Goal: Information Seeking & Learning: Learn about a topic

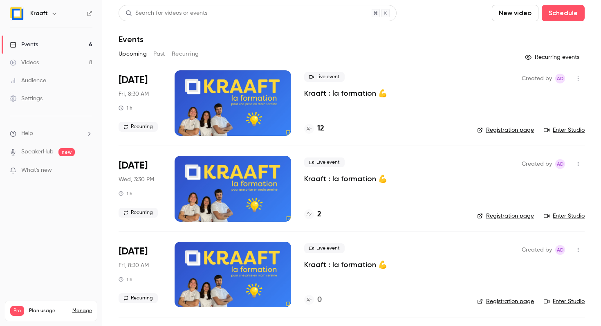
click at [166, 57] on div "Upcoming Past Recurring" at bounding box center [351, 53] width 466 height 13
click at [161, 54] on button "Past" at bounding box center [159, 53] width 12 height 13
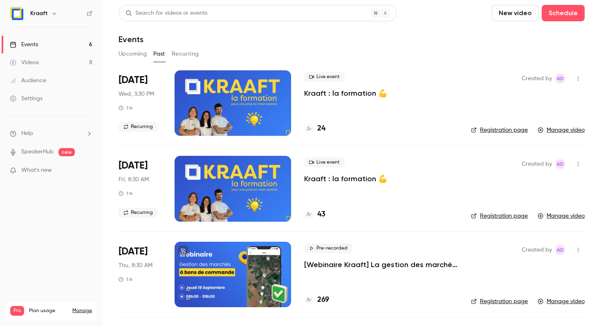
click at [338, 94] on p "Kraaft : la formation 💪" at bounding box center [345, 93] width 83 height 10
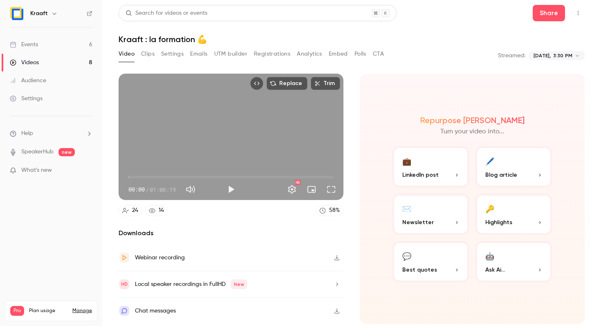
click at [574, 15] on icon "Top Bar Actions" at bounding box center [577, 13] width 7 height 6
click at [469, 24] on div at bounding box center [300, 163] width 601 height 326
click at [194, 308] on div "Chat messages" at bounding box center [230, 310] width 225 height 26
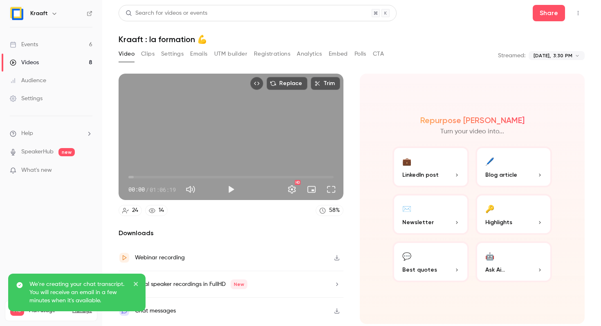
click at [136, 283] on icon "close" at bounding box center [136, 284] width 4 height 4
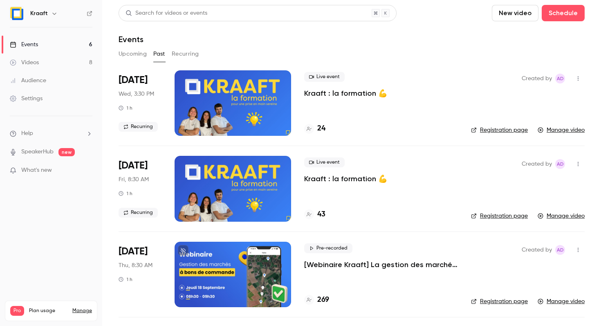
click at [183, 52] on button "Recurring" at bounding box center [185, 53] width 27 height 13
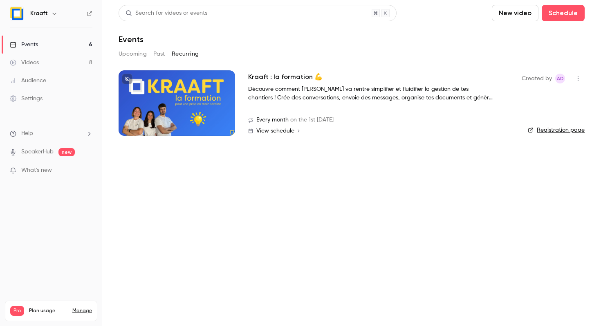
click at [133, 54] on button "Upcoming" at bounding box center [132, 53] width 28 height 13
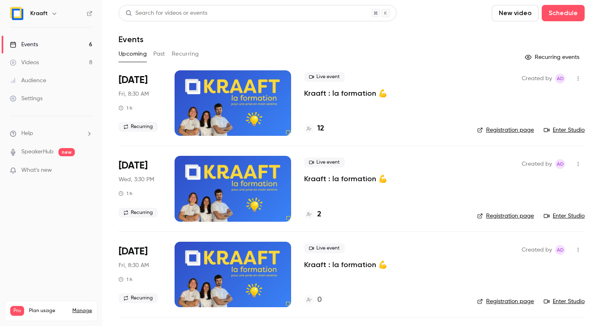
click at [156, 55] on button "Past" at bounding box center [159, 53] width 12 height 13
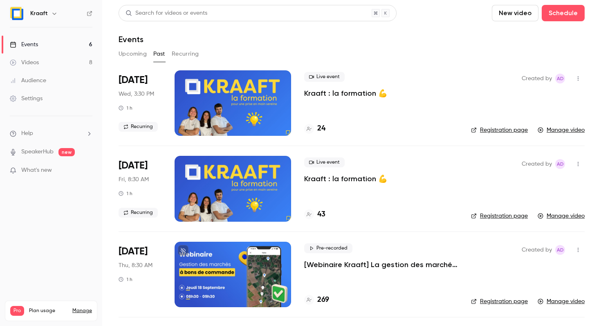
click at [576, 82] on button "button" at bounding box center [577, 78] width 13 height 13
click at [417, 90] on div at bounding box center [300, 163] width 601 height 326
click at [347, 92] on p "Kraaft : la formation 💪" at bounding box center [345, 93] width 83 height 10
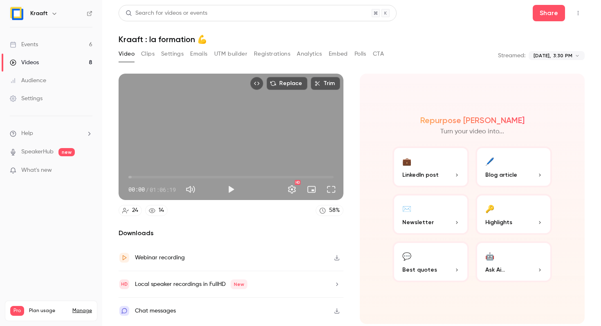
click at [206, 55] on button "Emails" at bounding box center [198, 53] width 17 height 13
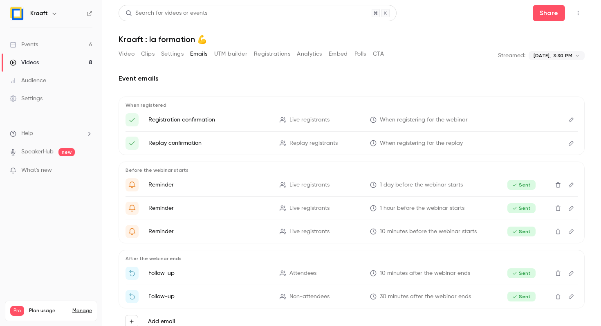
click at [177, 54] on button "Settings" at bounding box center [172, 53] width 22 height 13
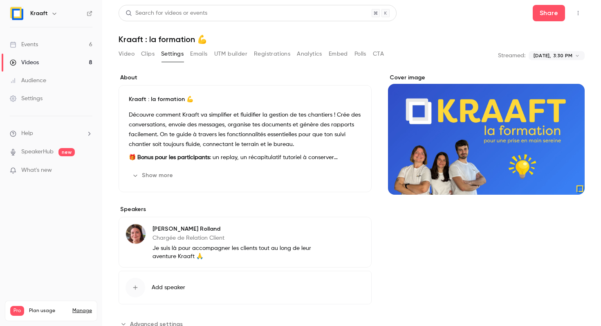
click at [141, 54] on button "Clips" at bounding box center [147, 53] width 13 height 13
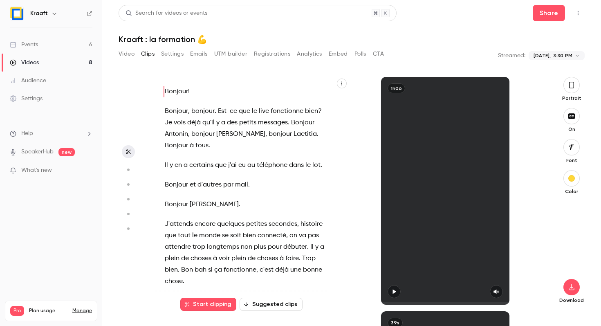
click at [237, 54] on button "UTM builder" at bounding box center [230, 53] width 33 height 13
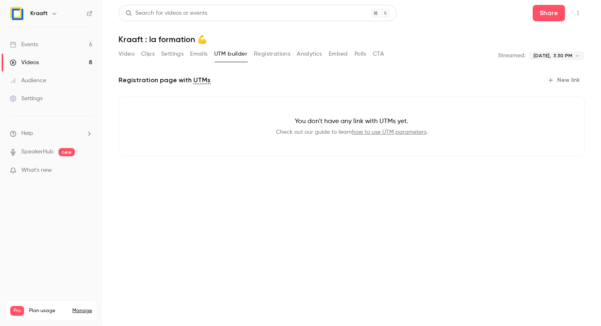
click at [272, 55] on button "Registrations" at bounding box center [272, 53] width 36 height 13
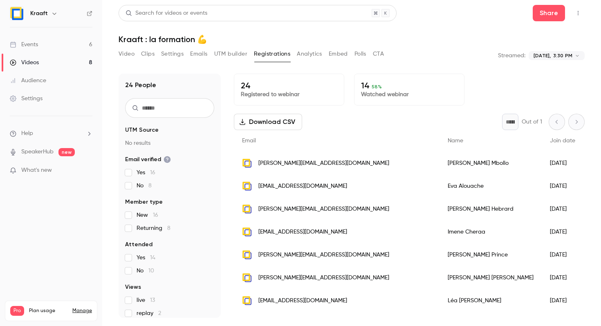
click at [309, 56] on button "Analytics" at bounding box center [309, 53] width 25 height 13
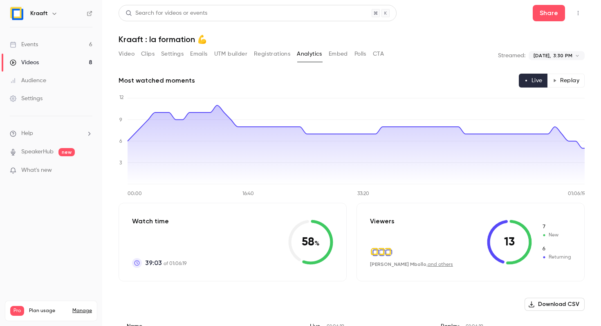
click at [335, 53] on button "Embed" at bounding box center [338, 53] width 19 height 13
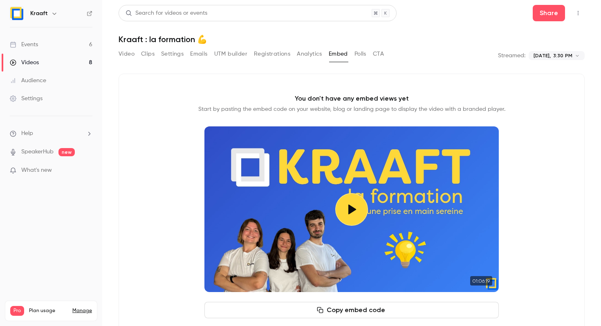
click at [364, 53] on button "Polls" at bounding box center [360, 53] width 12 height 13
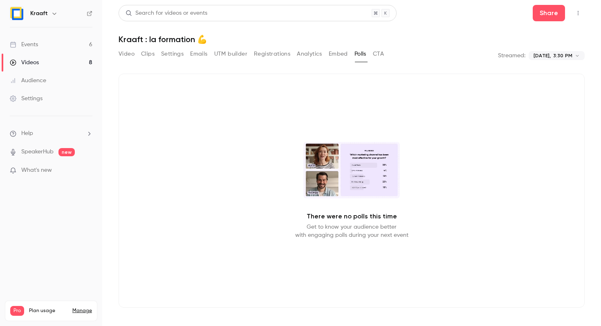
click at [379, 55] on button "CTA" at bounding box center [378, 53] width 11 height 13
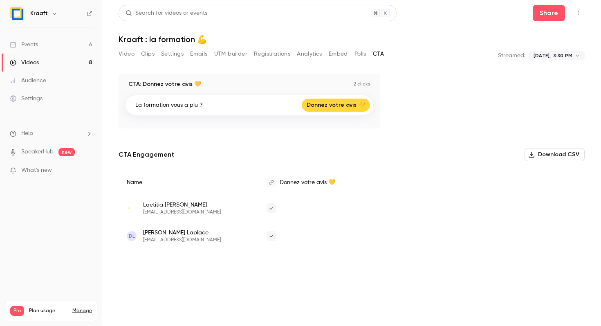
click at [579, 18] on button "Top Bar Actions" at bounding box center [577, 13] width 13 height 13
click at [447, 57] on div at bounding box center [300, 163] width 601 height 326
click at [83, 61] on link "Videos 8" at bounding box center [51, 63] width 102 height 18
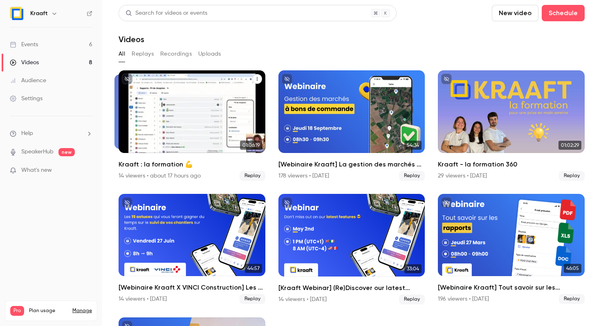
click at [258, 79] on icon "Kraaft : la formation 💪" at bounding box center [257, 78] width 5 height 5
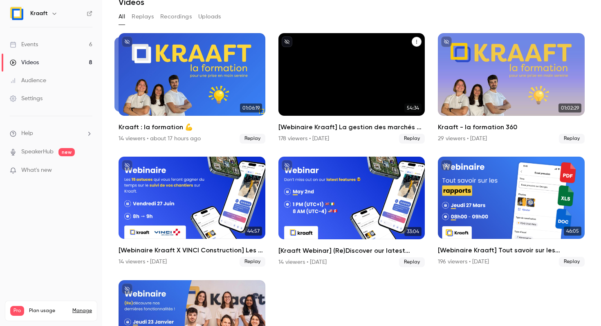
scroll to position [38, 0]
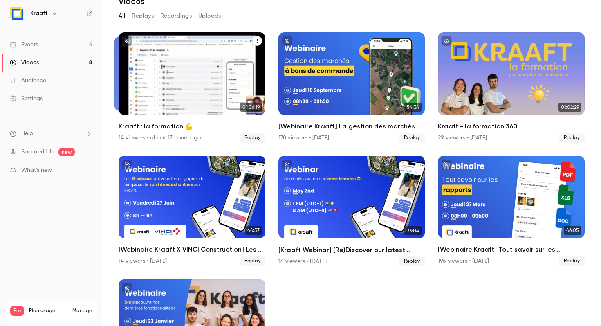
click at [203, 86] on div "Kraaft : la formation 💪" at bounding box center [191, 73] width 147 height 83
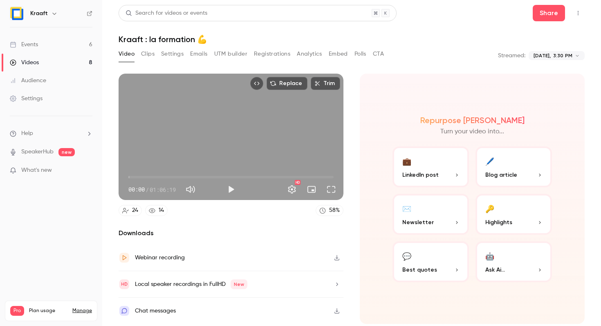
click at [151, 56] on button "Clips" at bounding box center [147, 53] width 13 height 13
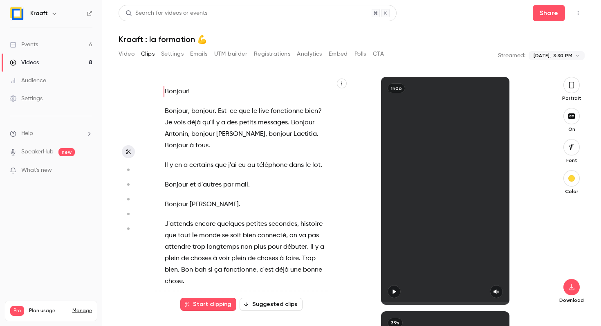
click at [298, 53] on button "Analytics" at bounding box center [309, 53] width 25 height 13
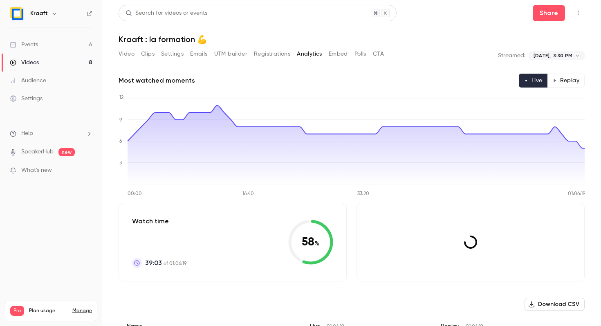
click at [298, 53] on button "Analytics" at bounding box center [309, 53] width 25 height 13
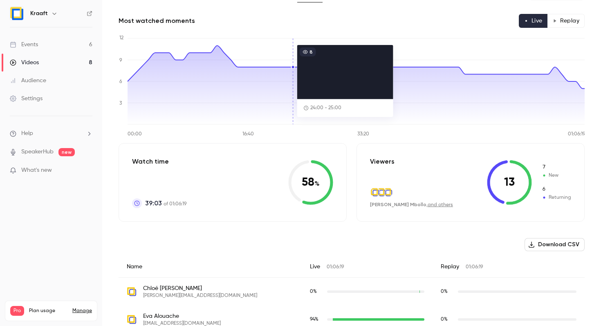
scroll to position [56, 0]
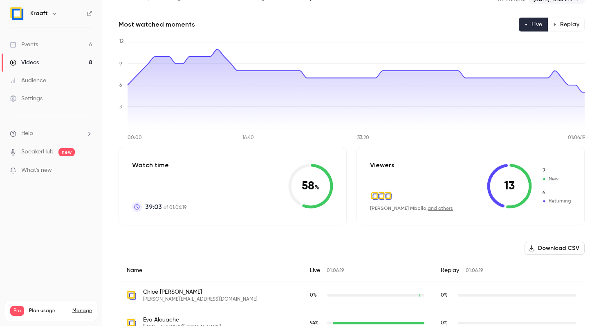
click at [554, 20] on button "Replay" at bounding box center [565, 25] width 37 height 14
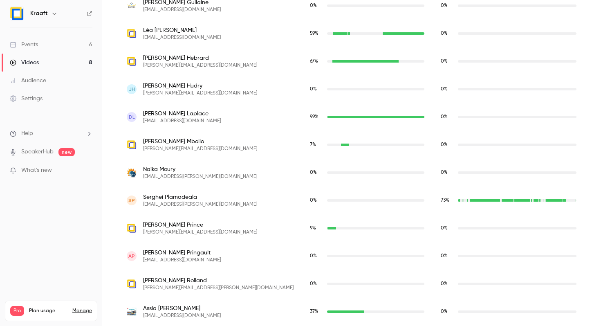
scroll to position [685, 0]
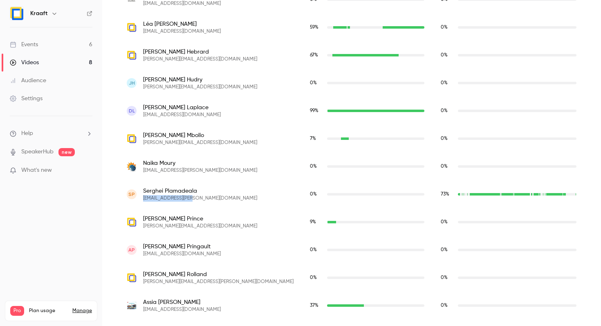
drag, startPoint x: 143, startPoint y: 200, endPoint x: 198, endPoint y: 199, distance: 54.8
click at [198, 199] on div "SP [PERSON_NAME] [EMAIL_ADDRESS][PERSON_NAME][DOMAIN_NAME]" at bounding box center [210, 194] width 167 height 15
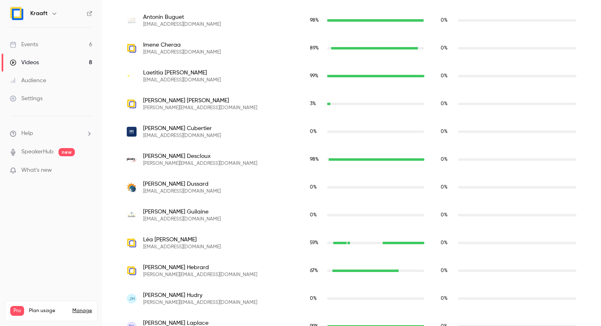
scroll to position [279, 0]
